Goal: Contribute content

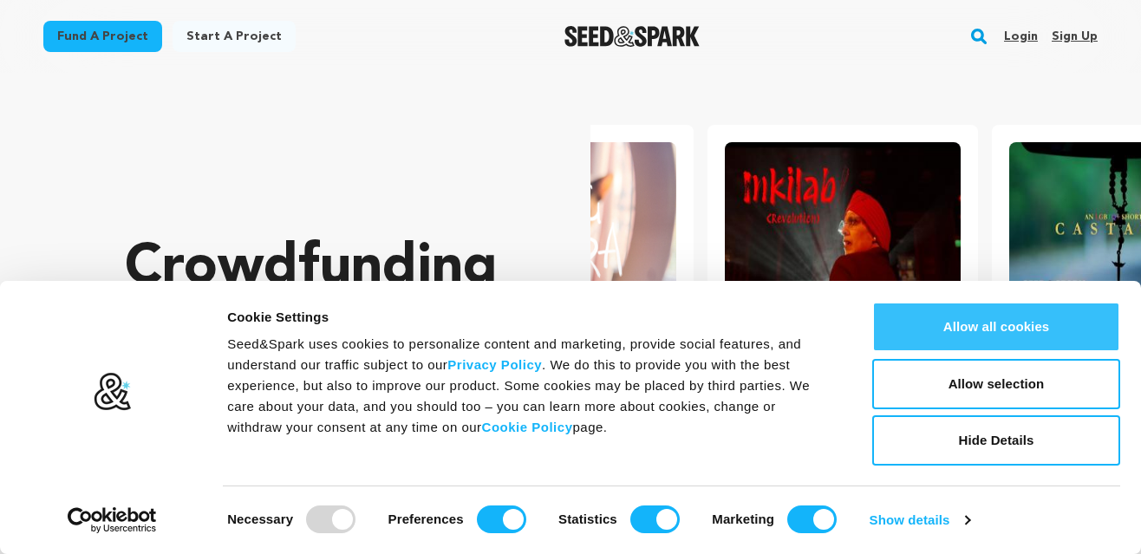
scroll to position [0, 297]
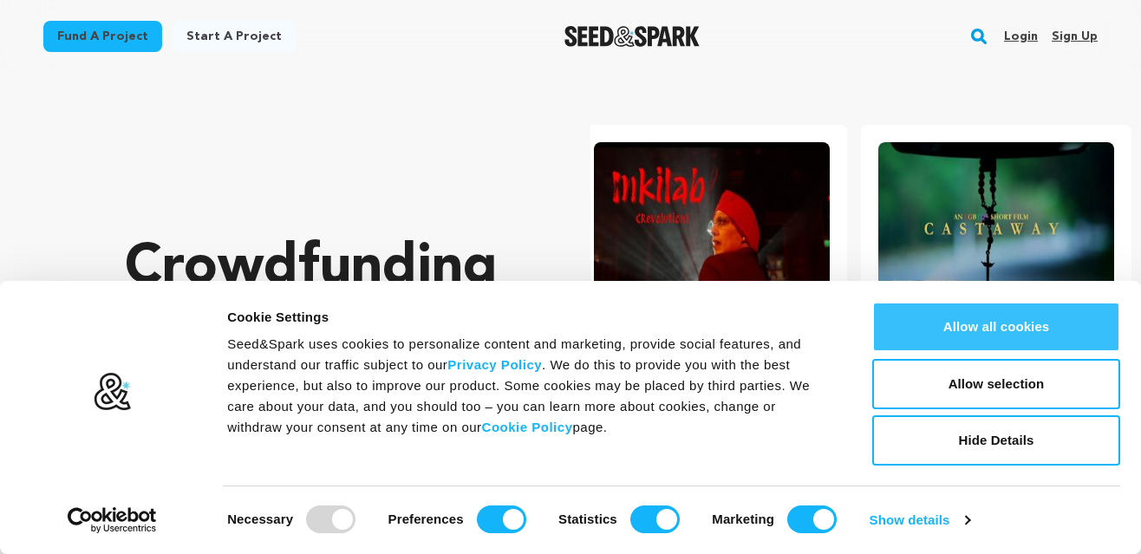
click at [1015, 331] on button "Allow all cookies" at bounding box center [996, 327] width 248 height 50
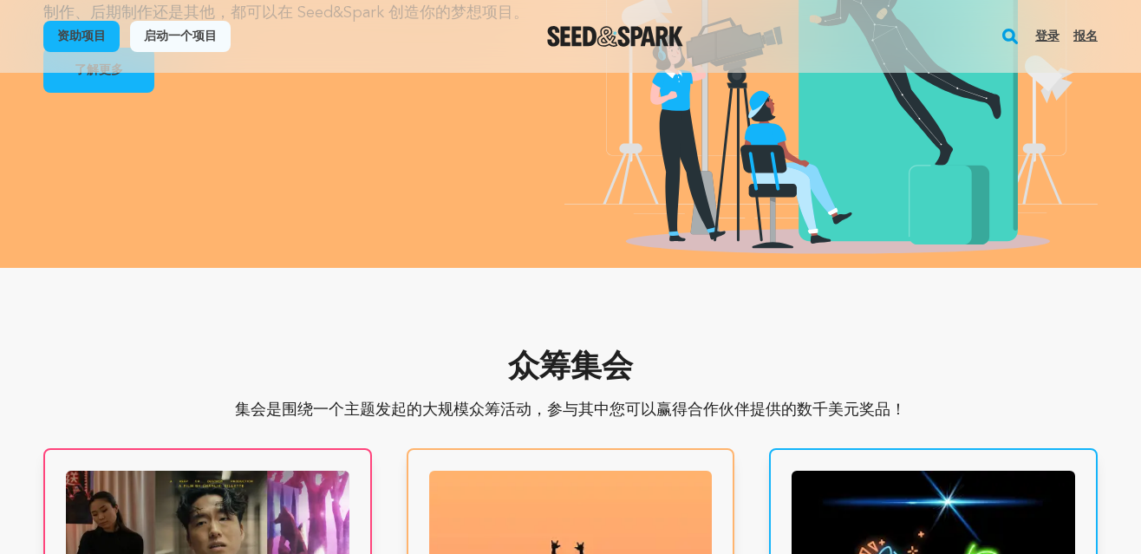
scroll to position [0, 0]
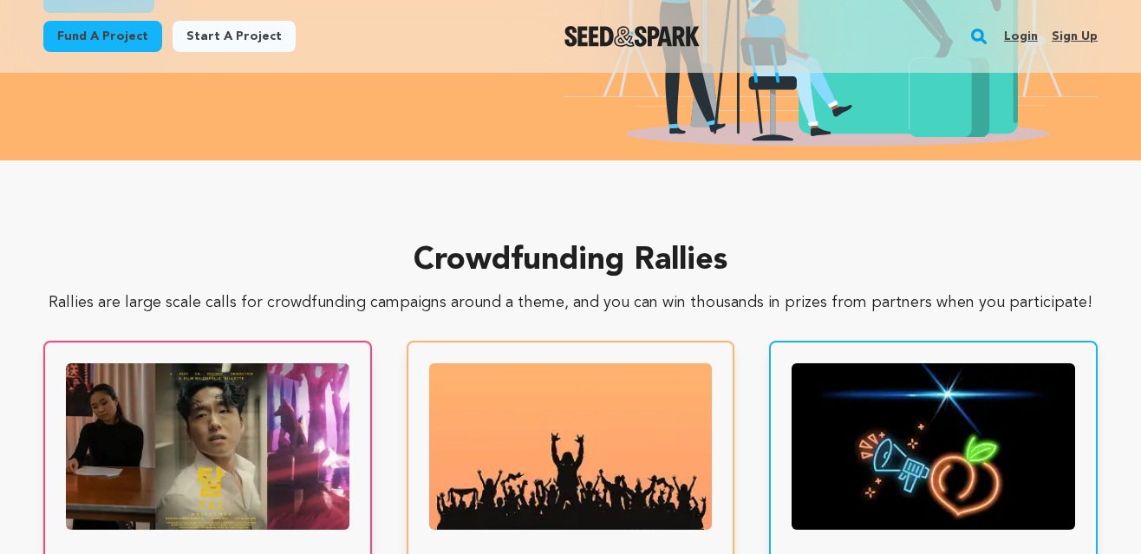
click at [325, 186] on section "Crowdfunding Rallies Rallies are large scale calls for crowdfunding campaigns a…" at bounding box center [570, 488] width 1141 height 656
click at [252, 34] on link "Start a project" at bounding box center [234, 36] width 123 height 31
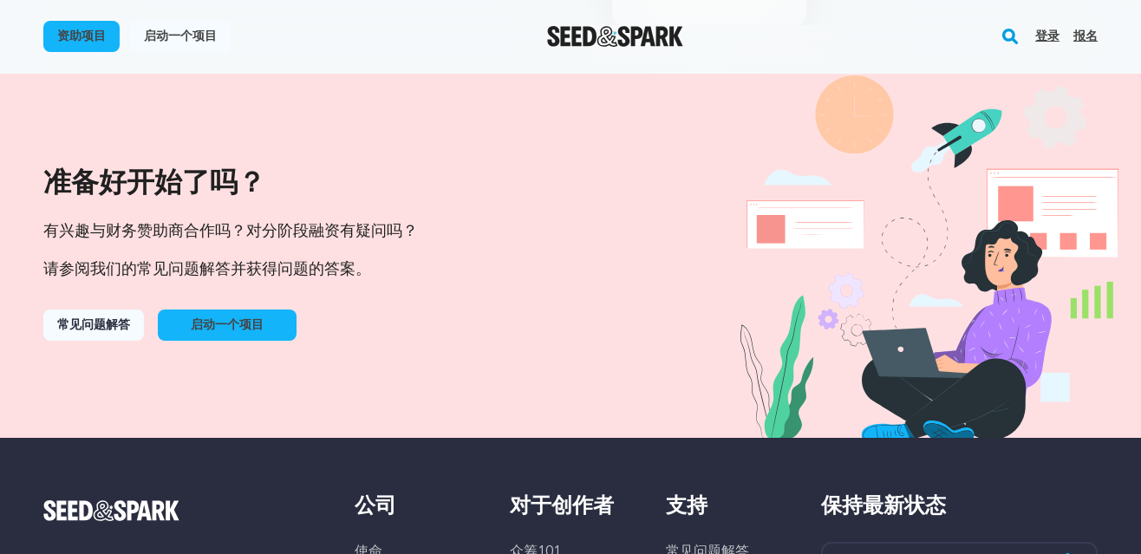
scroll to position [1700, 0]
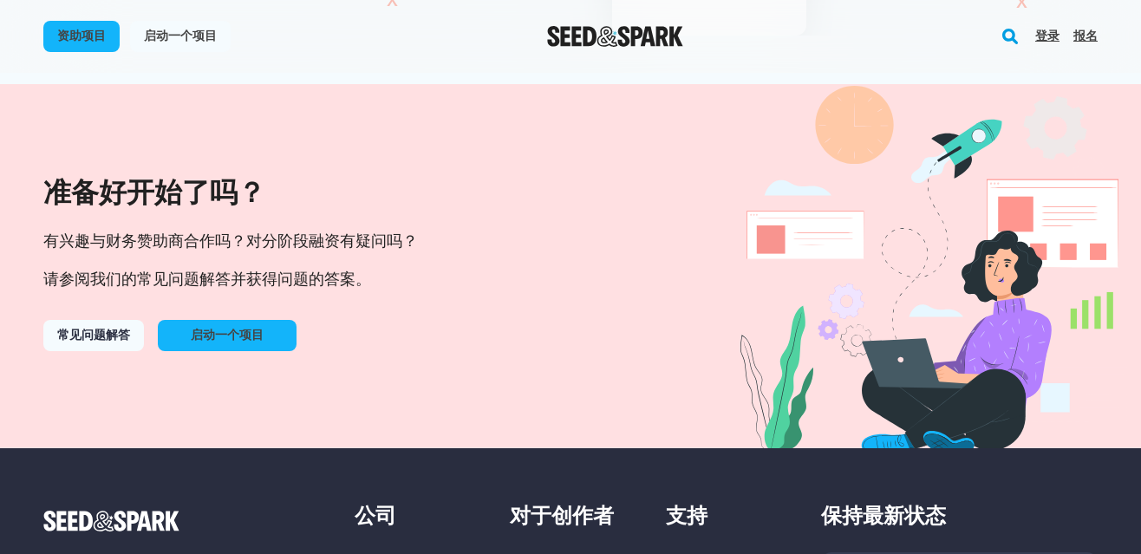
click at [504, 302] on div "准备好开始了吗？ 有兴趣与财务赞助商合作吗？对分阶段融资有疑问吗？ 请参阅我们的常见问题解答并获得问题的答案。 常见问题解答 启动一个项目" at bounding box center [289, 266] width 493 height 184
click at [252, 338] on font "启动一个项目" at bounding box center [227, 336] width 73 height 12
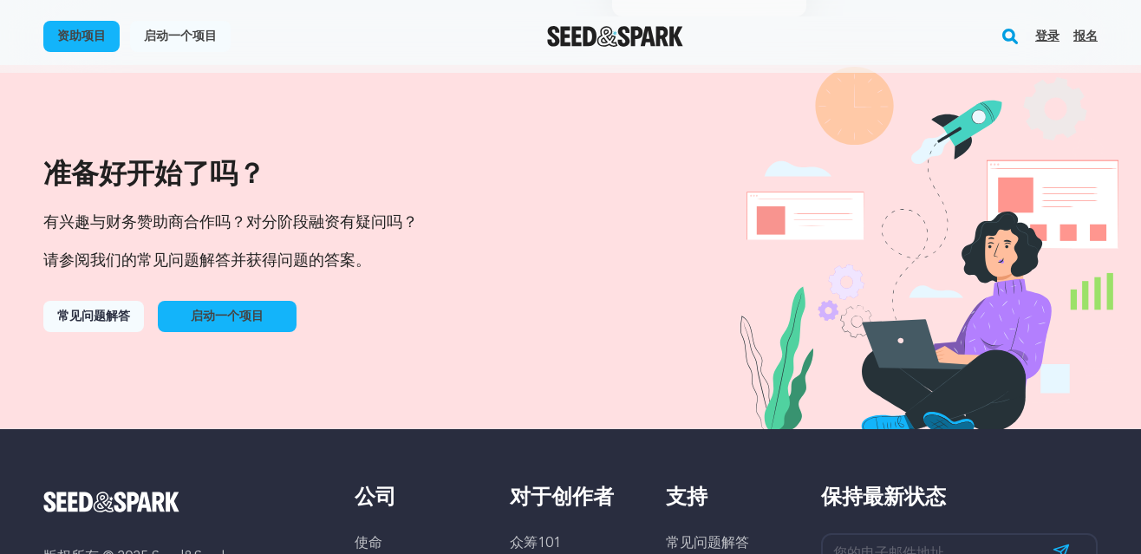
scroll to position [1700, 0]
